Goal: Information Seeking & Learning: Learn about a topic

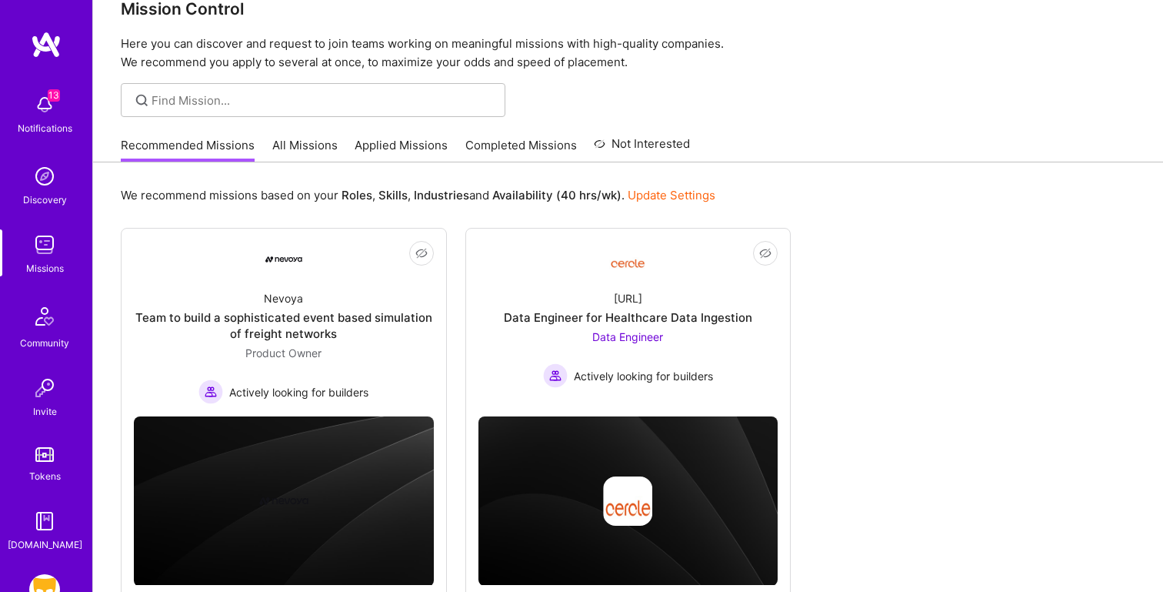
scroll to position [32, 0]
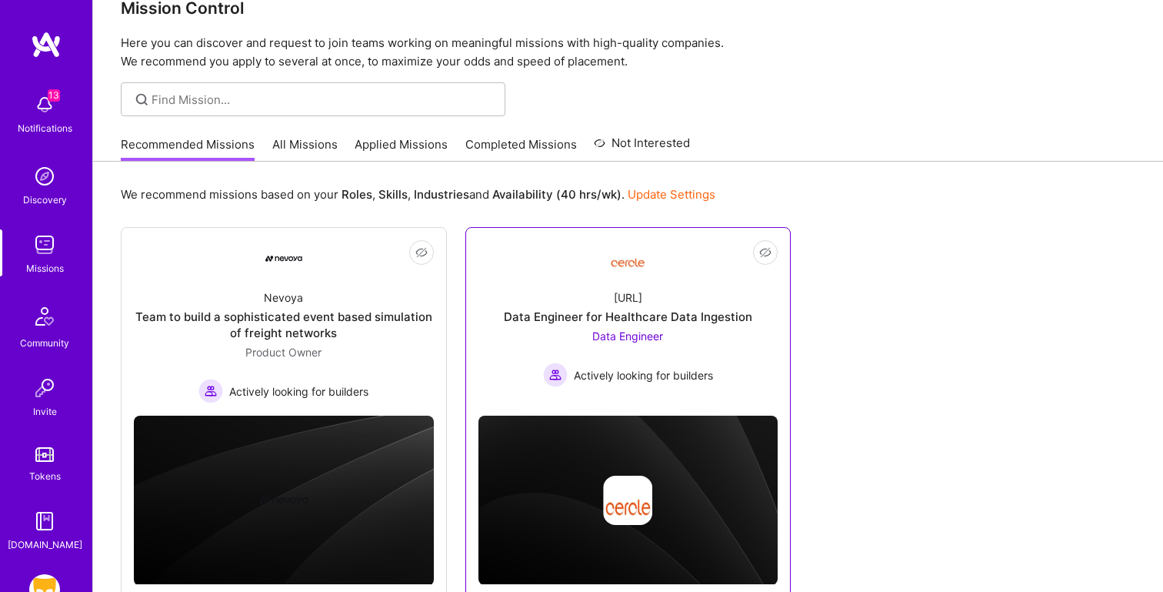
click at [723, 305] on div "[URL] Data Engineer for Healthcare Data Ingestion Data Engineer Actively lookin…" at bounding box center [629, 332] width 300 height 110
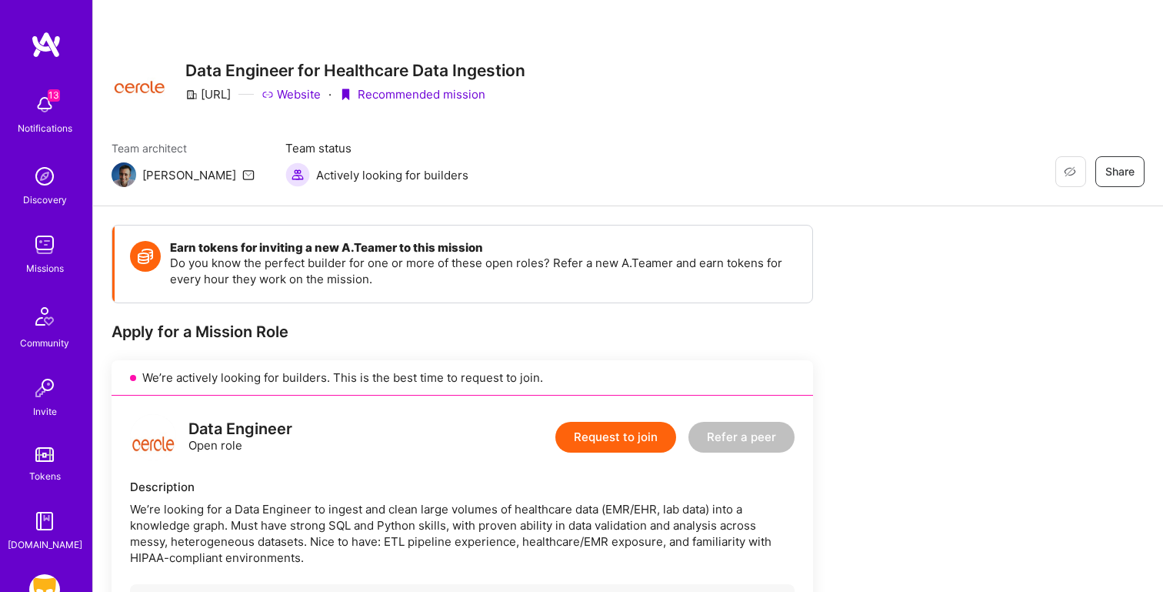
click at [303, 90] on link "Website" at bounding box center [291, 94] width 59 height 16
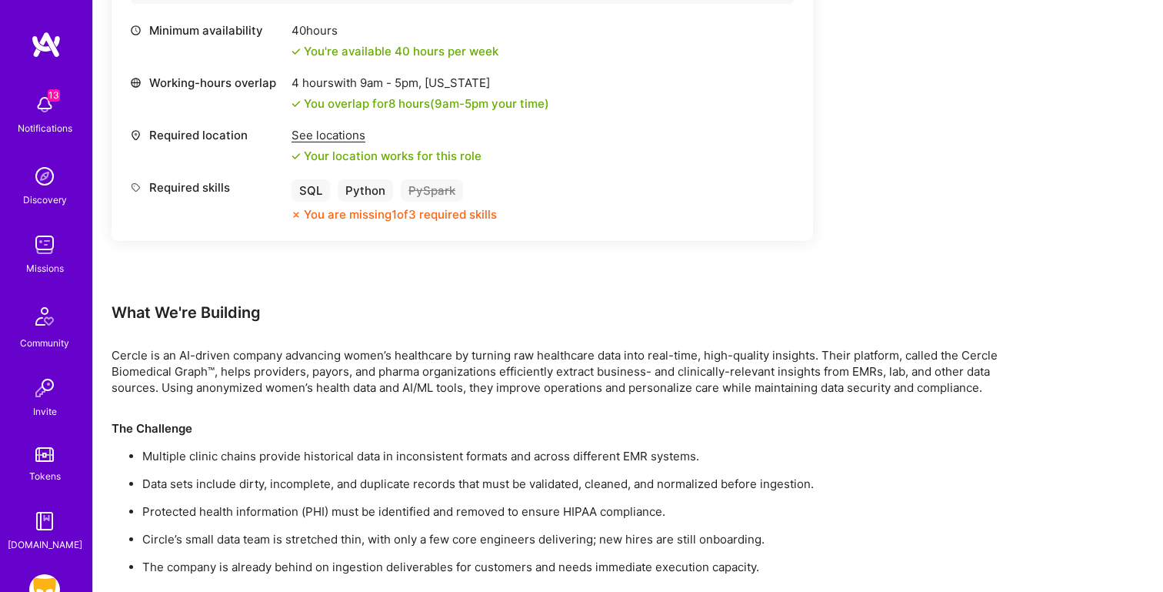
scroll to position [642, 0]
